Goal: Navigation & Orientation: Find specific page/section

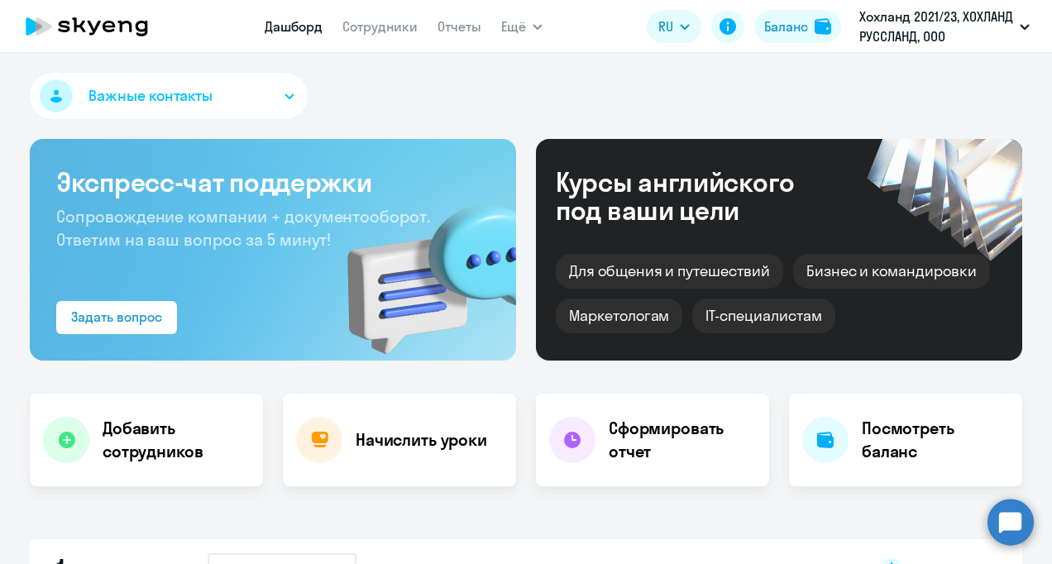
click at [1019, 524] on circle at bounding box center [1011, 522] width 46 height 46
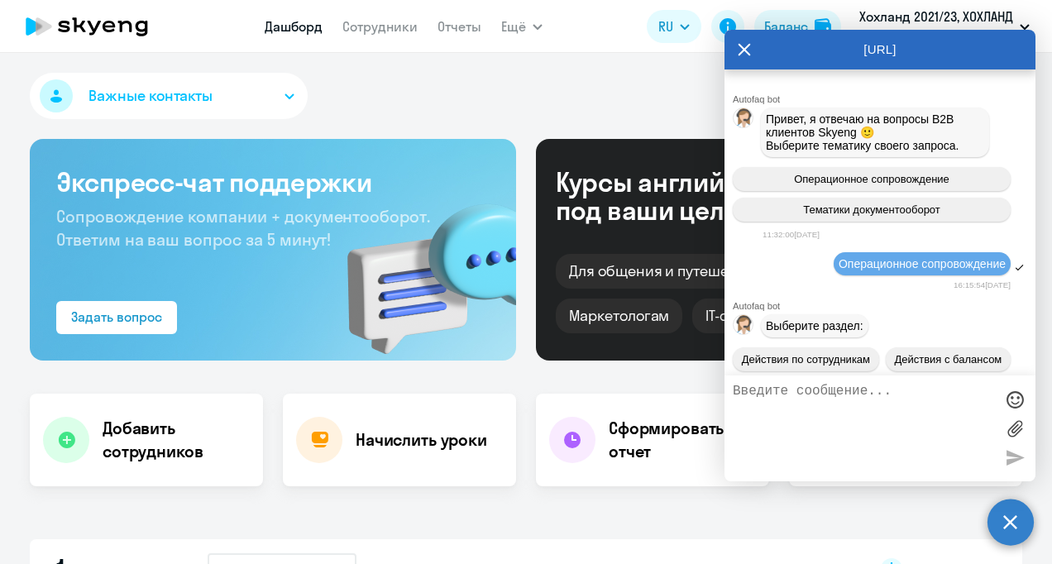
scroll to position [15498, 0]
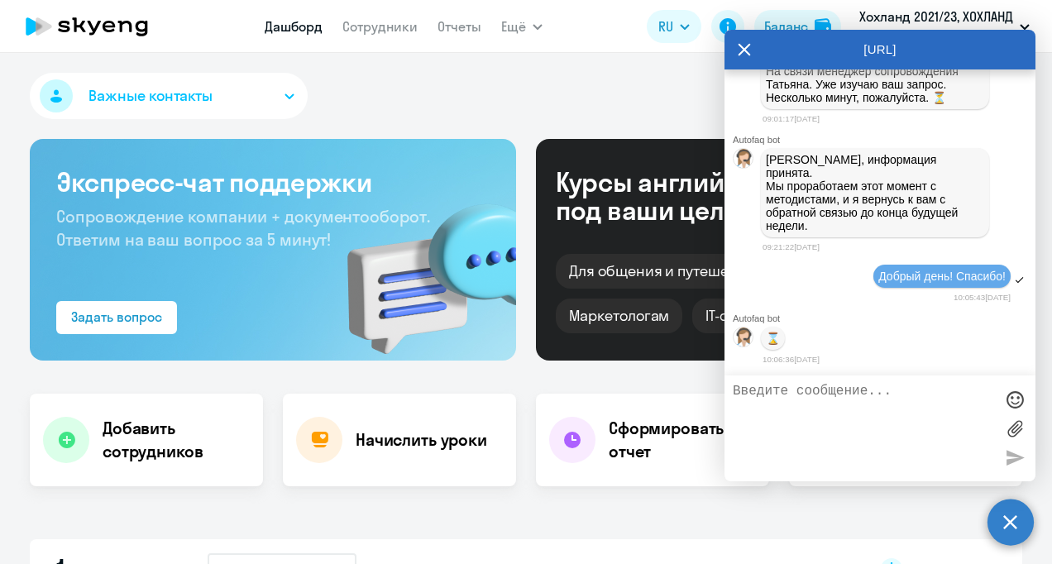
click at [815, 399] on textarea at bounding box center [863, 428] width 261 height 89
select select "30"
click at [657, 124] on div "Важные контакты" at bounding box center [526, 99] width 992 height 53
click at [744, 52] on icon at bounding box center [744, 50] width 13 height 40
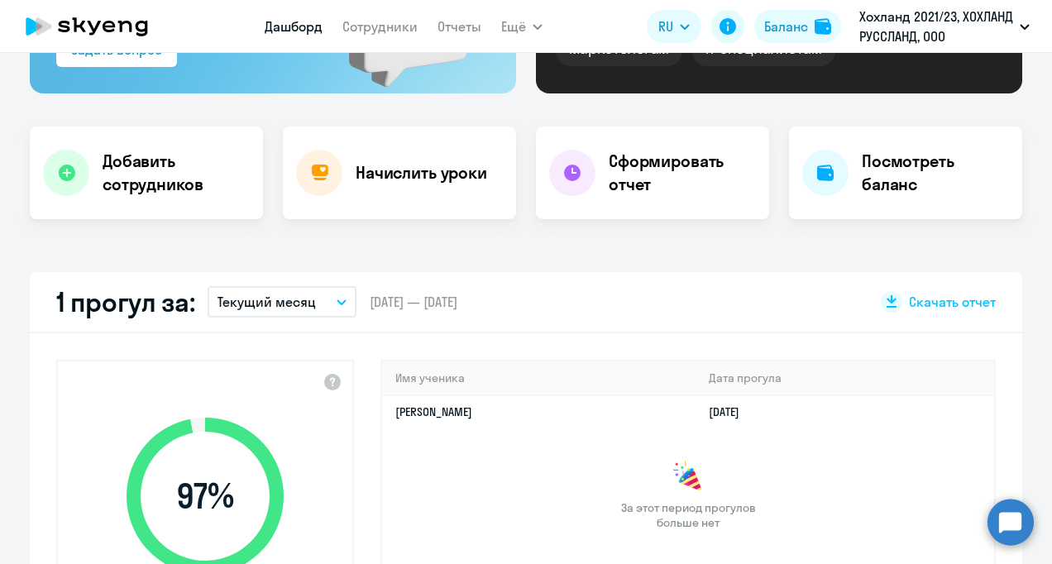
scroll to position [0, 0]
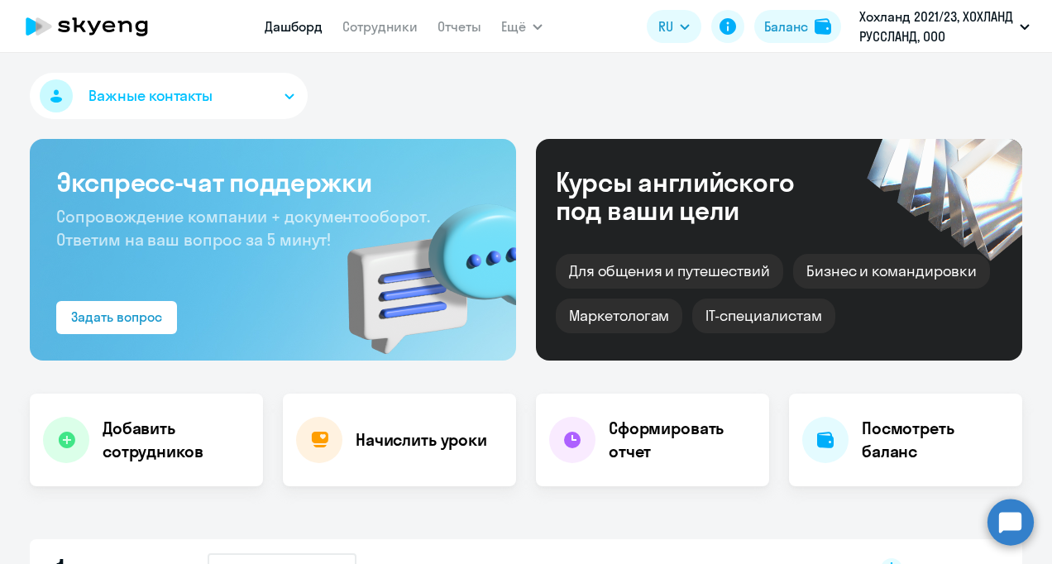
click at [232, 102] on button "Важные контакты" at bounding box center [169, 96] width 278 height 46
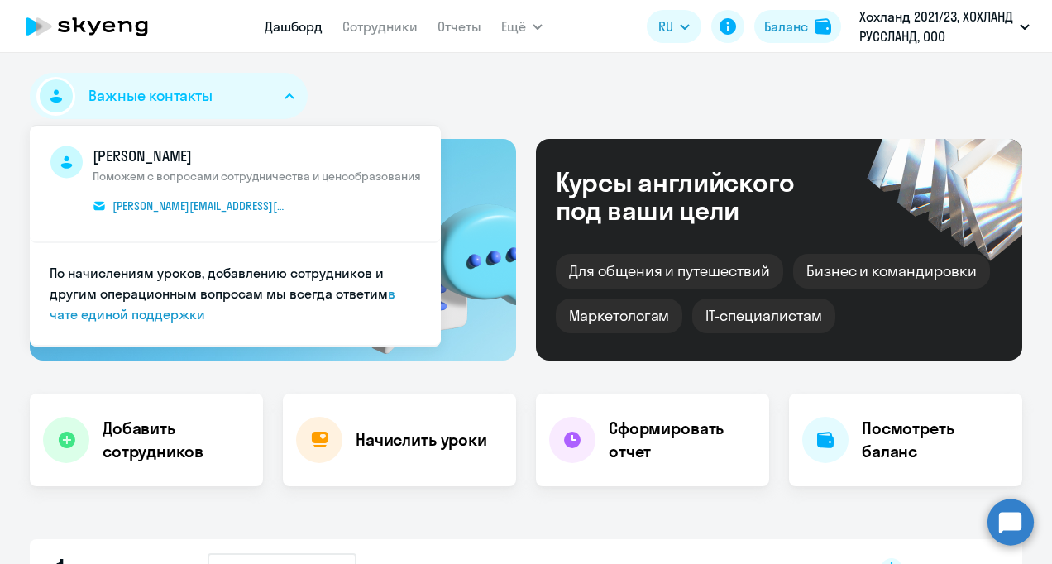
click at [385, 106] on div "Важные контакты [PERSON_NAME] Поможем с вопросами сотрудничества и ценообразова…" at bounding box center [526, 99] width 992 height 53
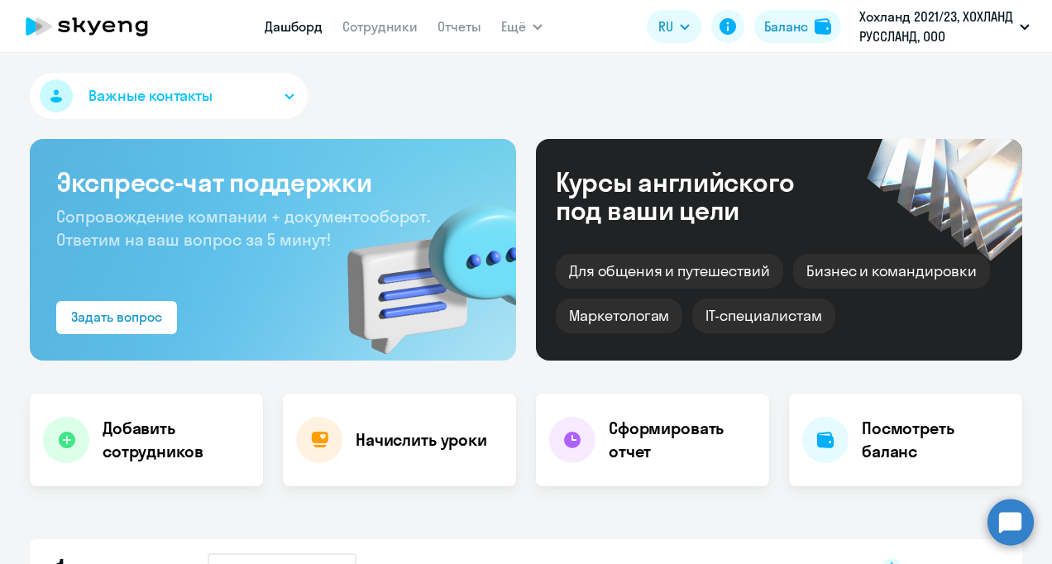
click at [280, 91] on button "Важные контакты" at bounding box center [169, 96] width 278 height 46
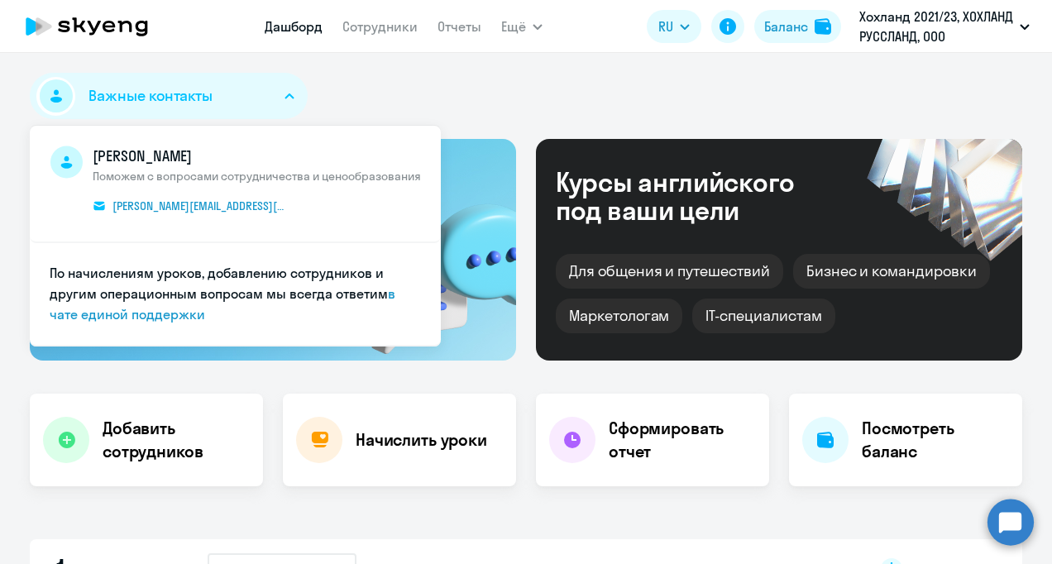
click at [402, 96] on div "Важные контакты [PERSON_NAME] Поможем с вопросами сотрудничества и ценообразова…" at bounding box center [526, 99] width 992 height 53
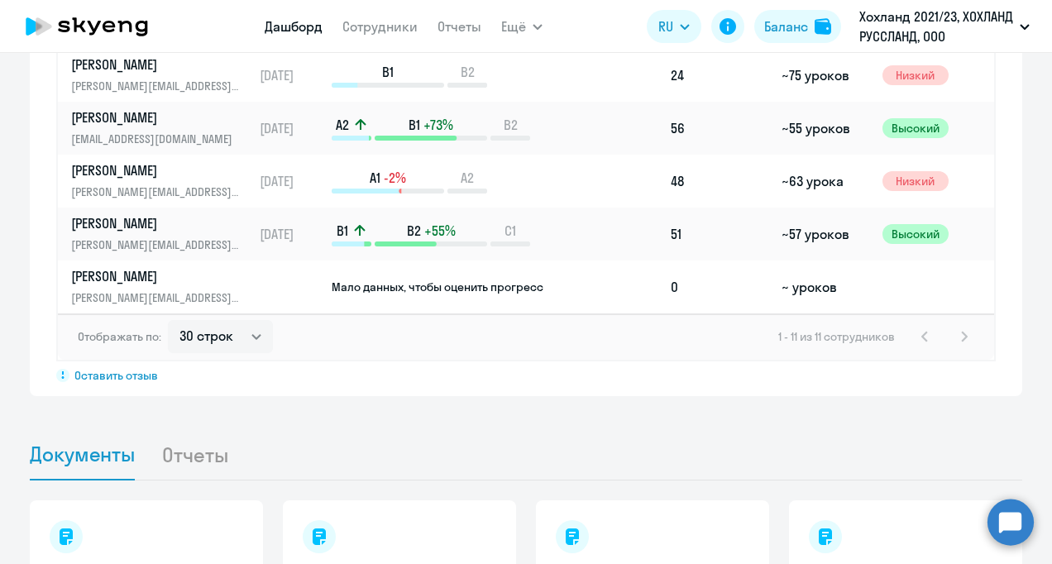
scroll to position [1489, 0]
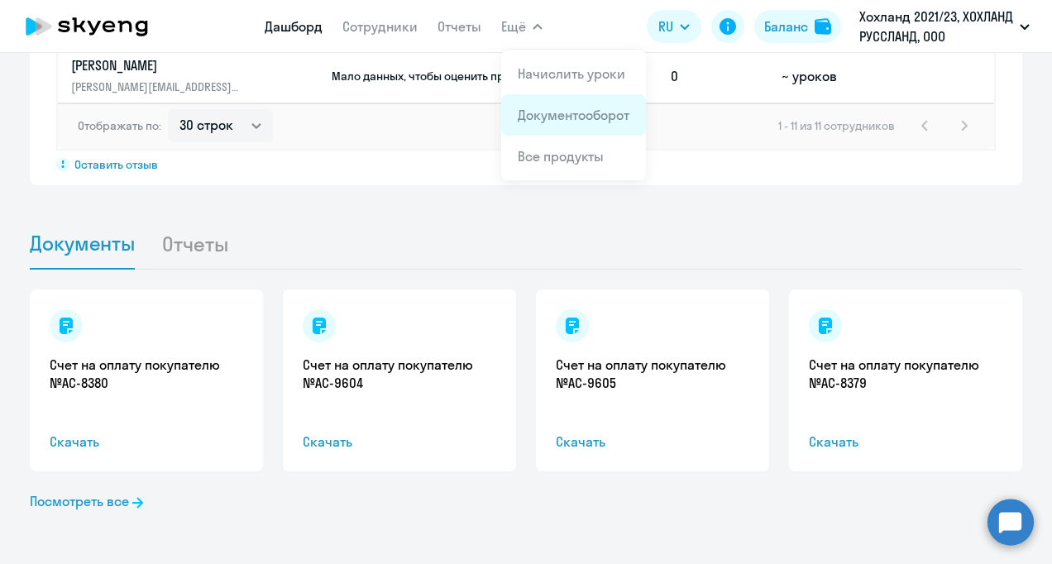
click at [541, 124] on app-menu-item-link "Документооборот" at bounding box center [574, 115] width 112 height 20
click at [573, 107] on link "Документооборот" at bounding box center [574, 115] width 112 height 17
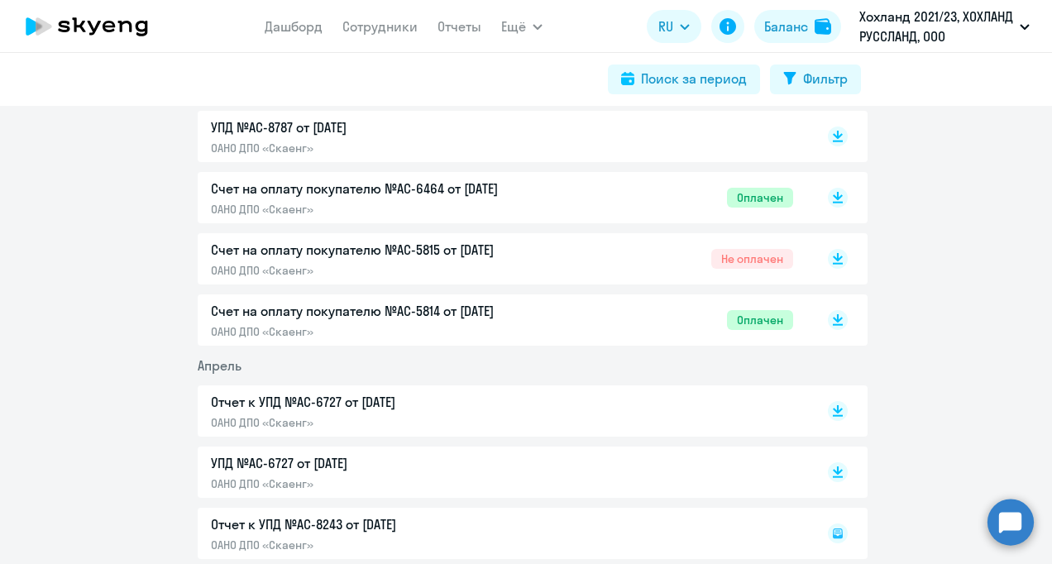
scroll to position [1428, 0]
